Goal: Communication & Community: Answer question/provide support

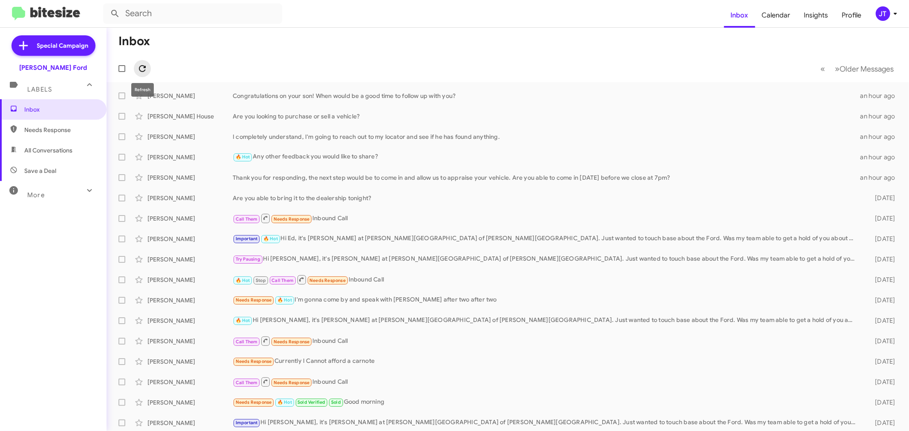
click at [141, 68] on icon at bounding box center [142, 68] width 10 height 10
drag, startPoint x: 143, startPoint y: 70, endPoint x: 147, endPoint y: 39, distance: 31.0
click at [142, 70] on icon at bounding box center [142, 68] width 10 height 10
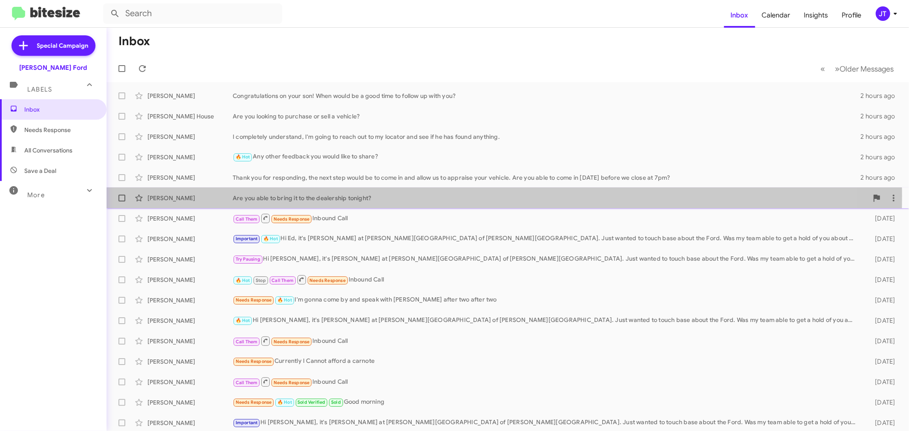
click at [392, 196] on div "Are you able to bring it to the dealership tonight?" at bounding box center [550, 198] width 635 height 9
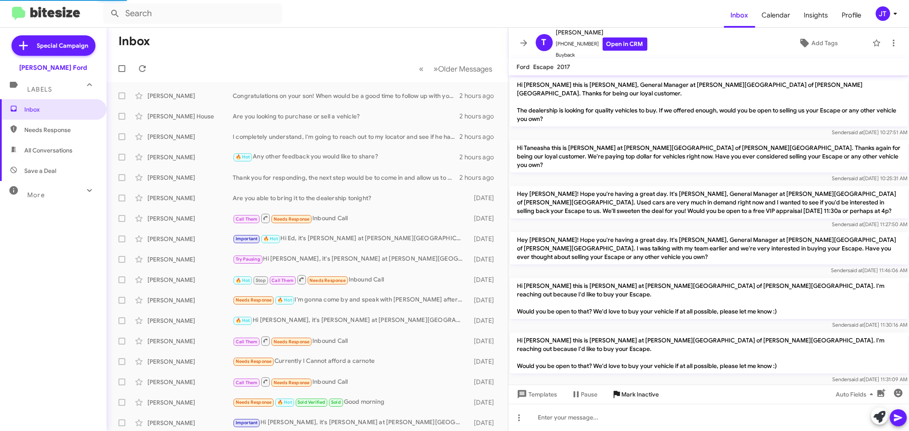
scroll to position [89, 0]
